Goal: Task Accomplishment & Management: Manage account settings

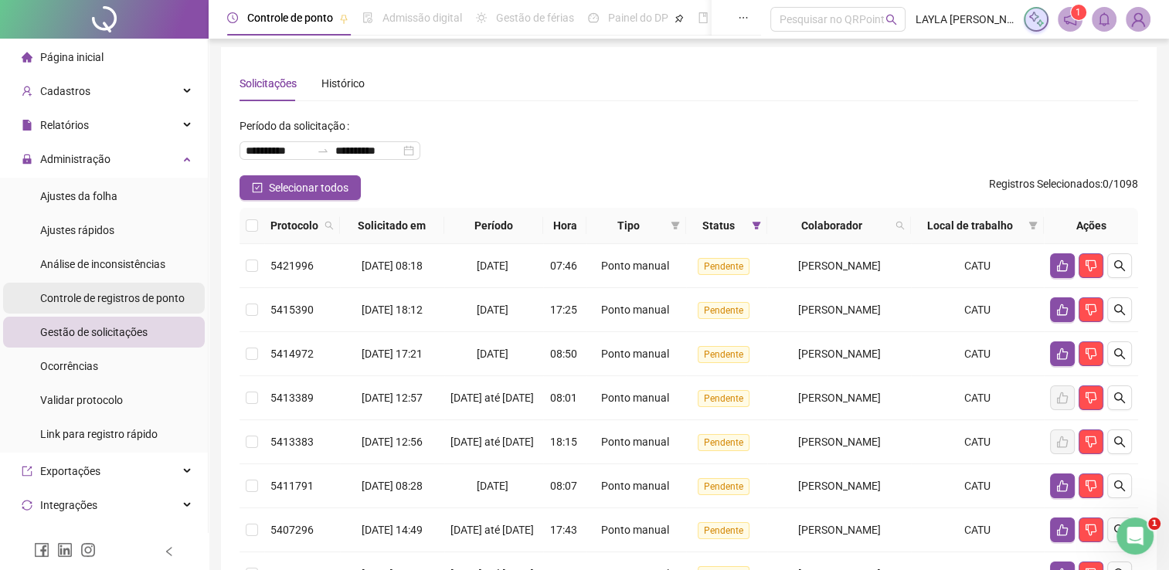
click at [145, 292] on span "Controle de registros de ponto" at bounding box center [112, 298] width 145 height 12
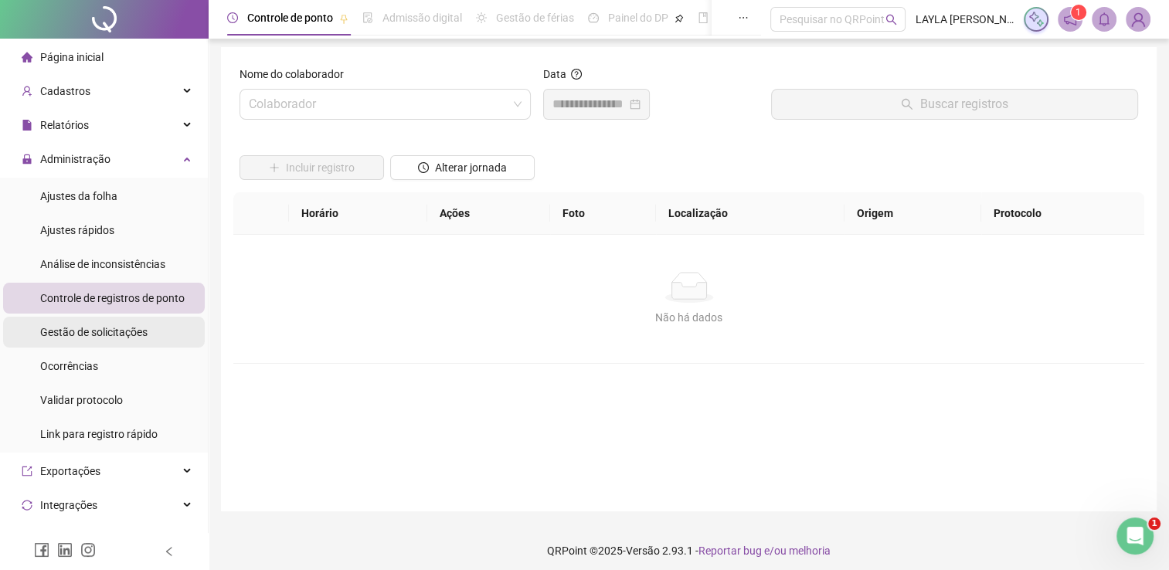
drag, startPoint x: 142, startPoint y: 305, endPoint x: 138, endPoint y: 318, distance: 13.0
click at [138, 318] on ul "Ajustes da folha Ajustes rápidos Análise de inconsistências Controle de registr…" at bounding box center [104, 315] width 208 height 275
click at [138, 318] on div "Gestão de solicitações" at bounding box center [93, 332] width 107 height 31
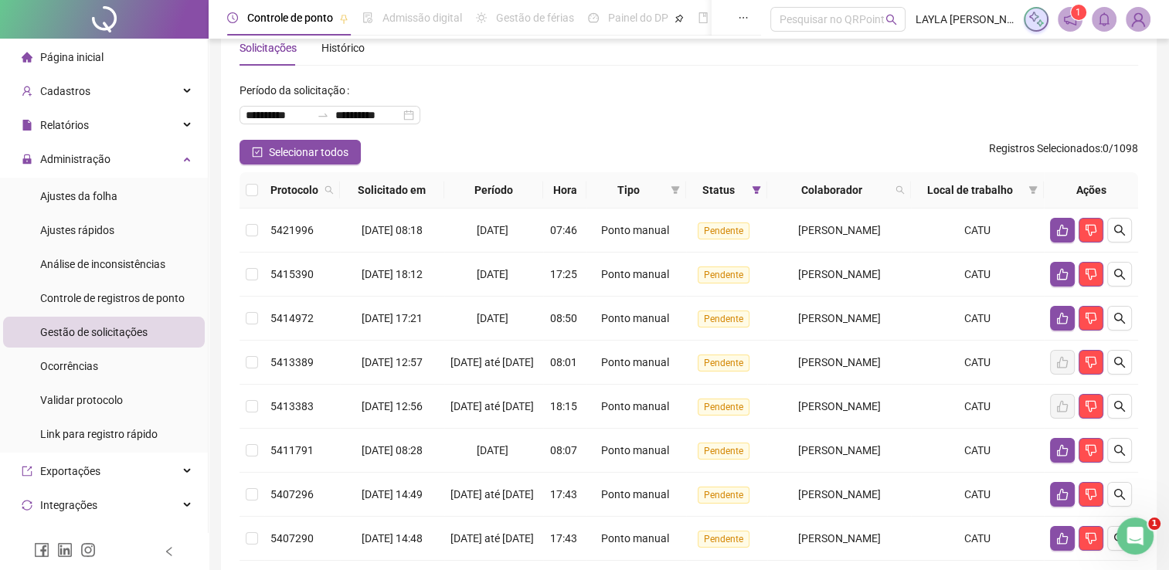
scroll to position [36, 0]
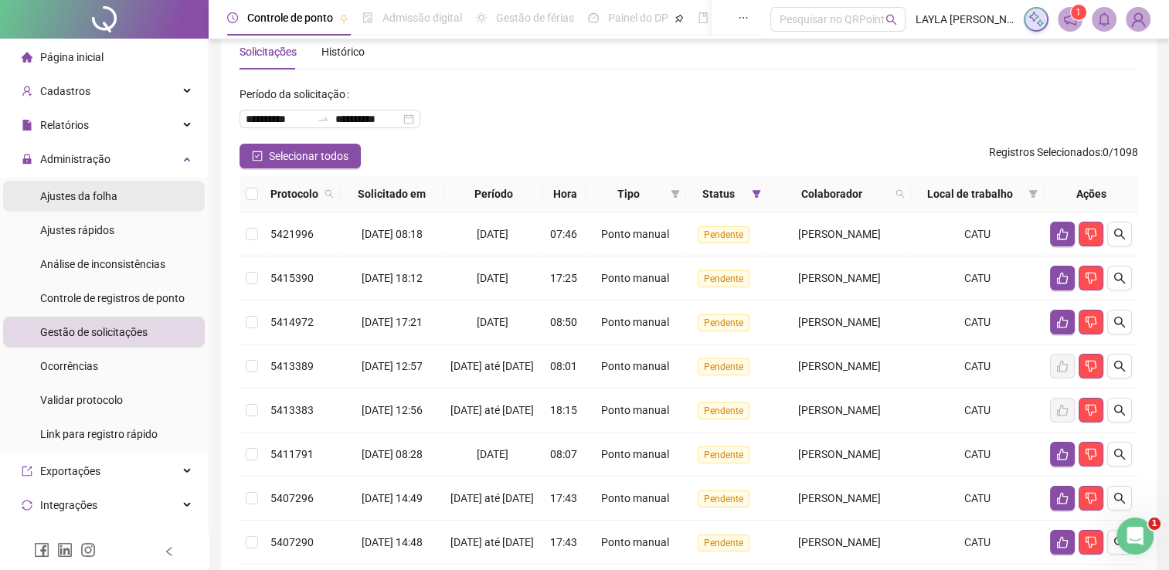
click at [92, 204] on div "Ajustes da folha" at bounding box center [78, 196] width 77 height 31
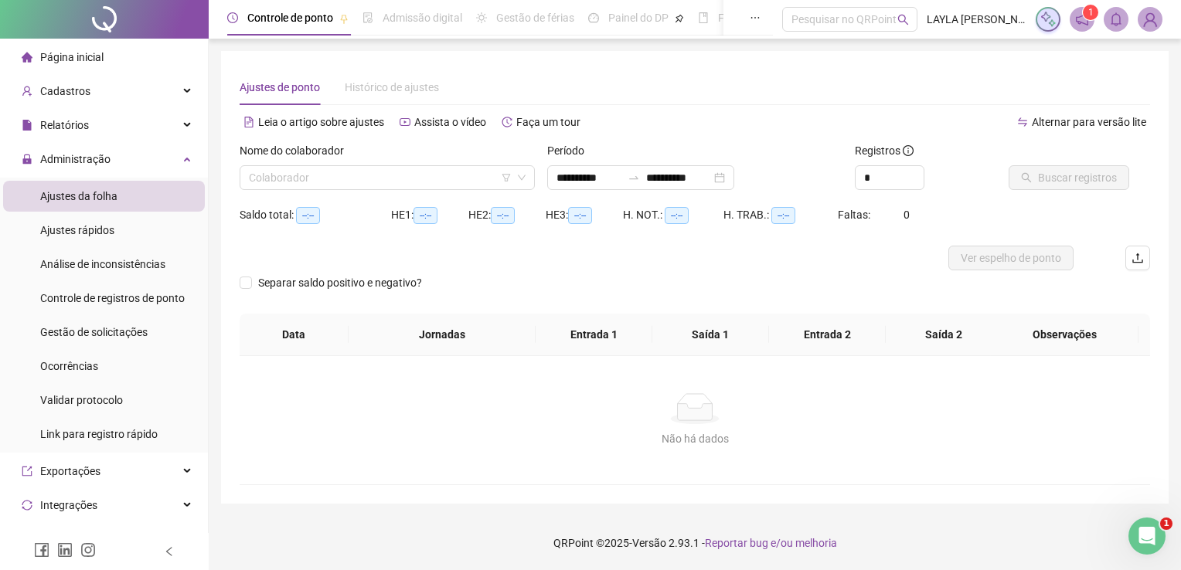
type input "**********"
click at [103, 346] on div "Gestão de solicitações" at bounding box center [93, 332] width 107 height 31
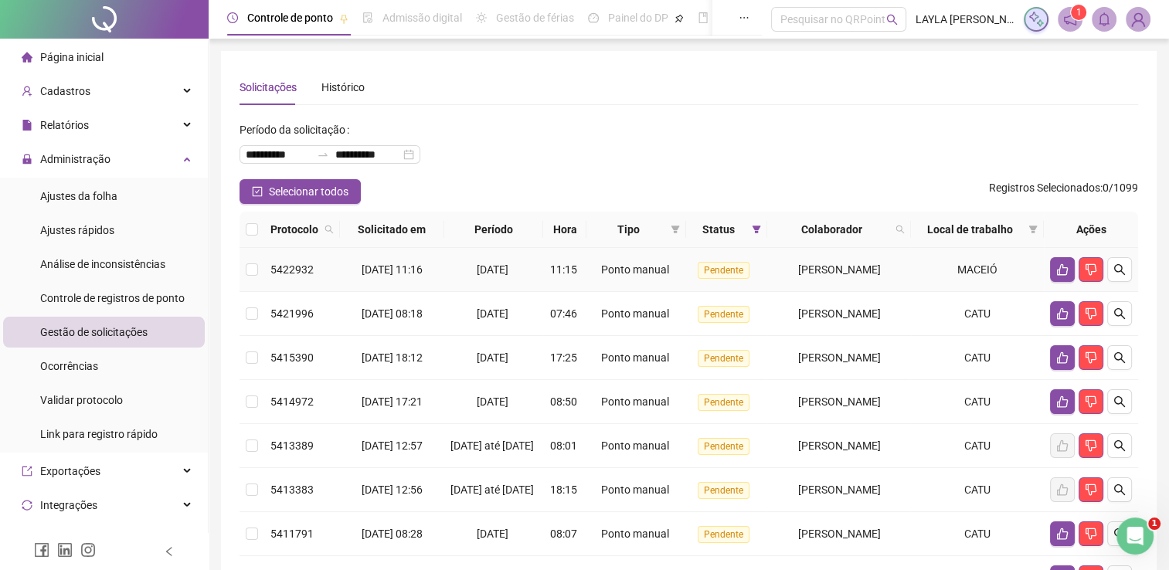
click at [860, 283] on td "[PERSON_NAME]" at bounding box center [839, 270] width 144 height 44
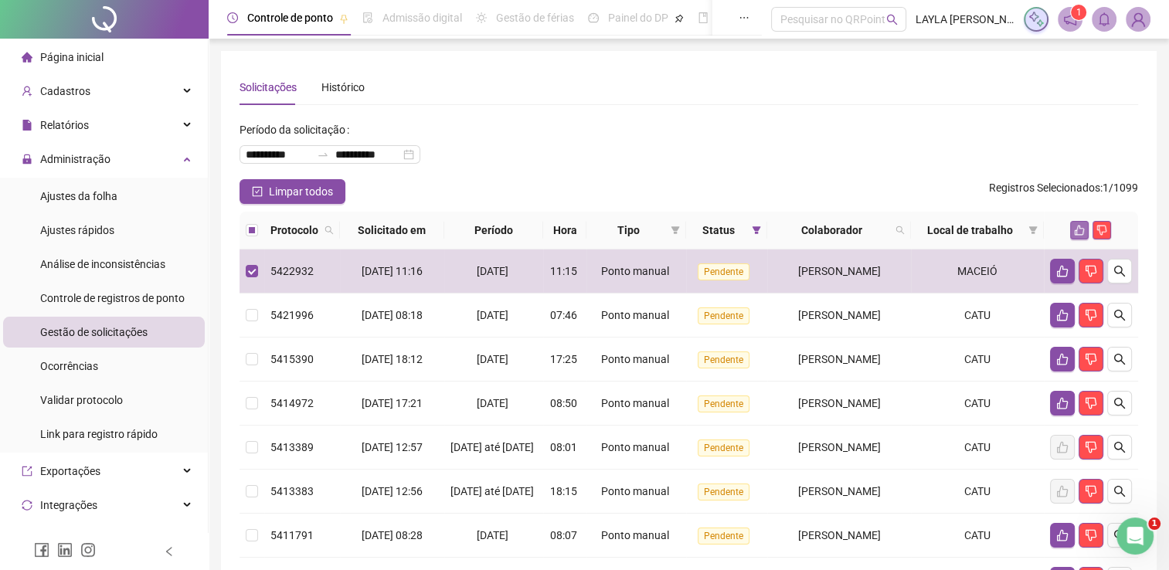
click at [1073, 233] on button "button" at bounding box center [1079, 230] width 19 height 19
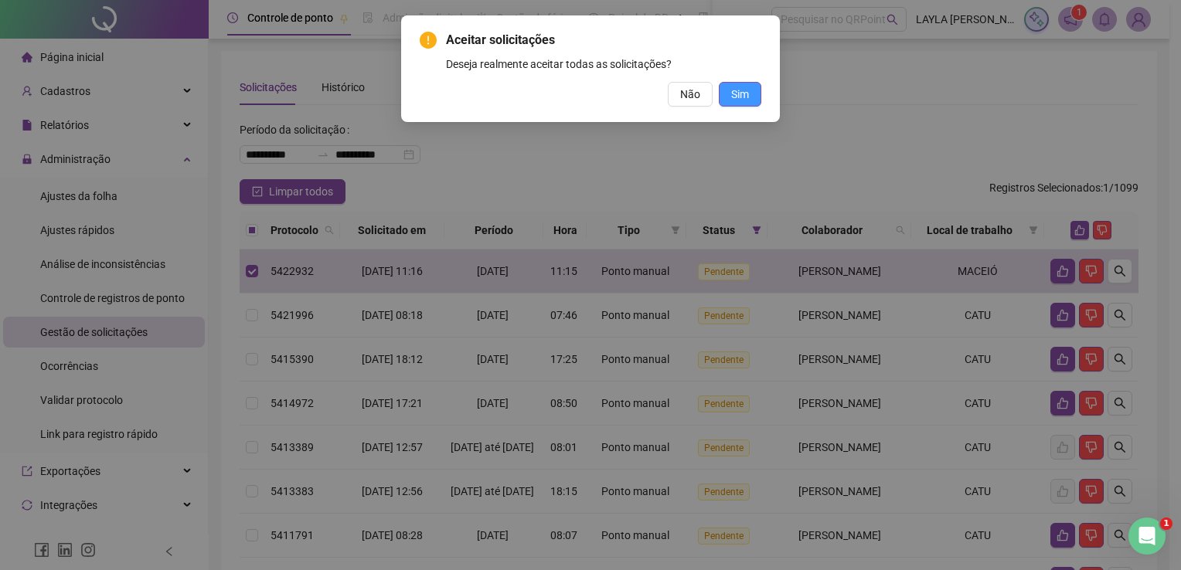
click at [734, 95] on span "Sim" at bounding box center [740, 94] width 18 height 17
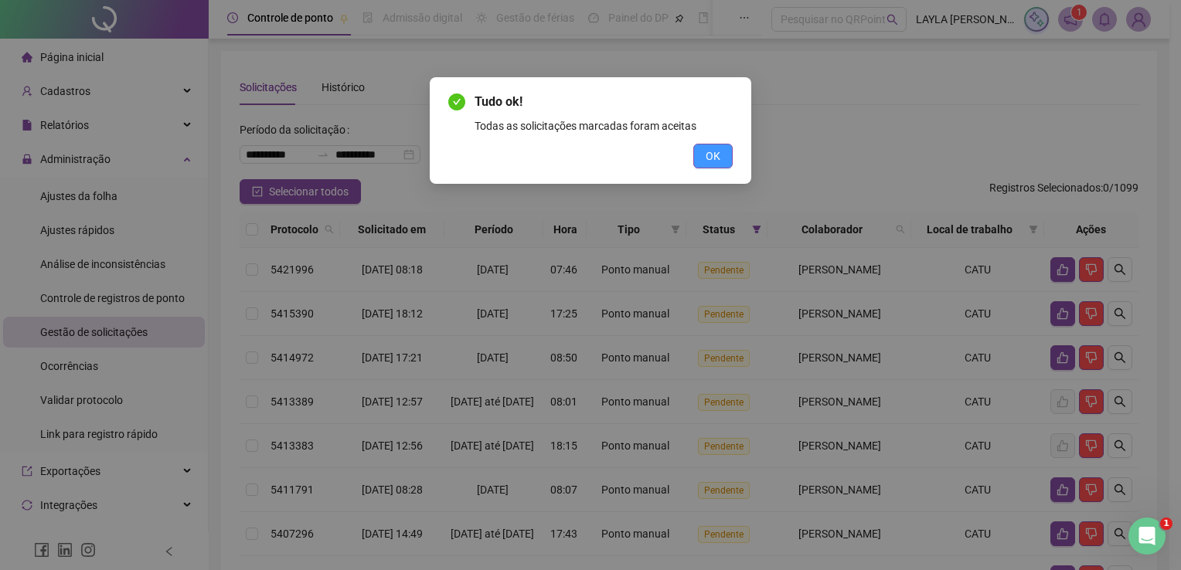
click at [710, 160] on span "OK" at bounding box center [713, 156] width 15 height 17
